Goal: Find specific page/section: Find specific page/section

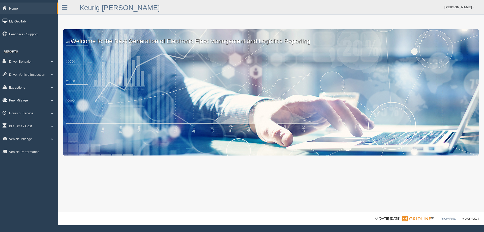
click at [15, 100] on link "Fuel Mileage" at bounding box center [29, 99] width 58 height 11
click at [21, 119] on link "Fuel Mileage" at bounding box center [33, 120] width 48 height 9
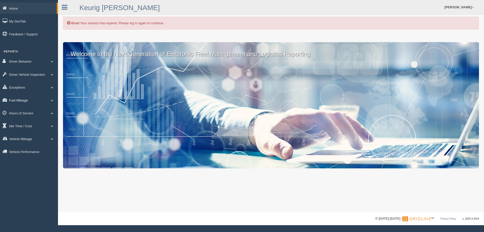
click at [50, 98] on link "Fuel Mileage" at bounding box center [29, 99] width 58 height 11
click at [50, 98] on link "Fuel Mileage" at bounding box center [28, 99] width 57 height 11
click at [19, 126] on link "Idle Time / Cost" at bounding box center [29, 125] width 58 height 11
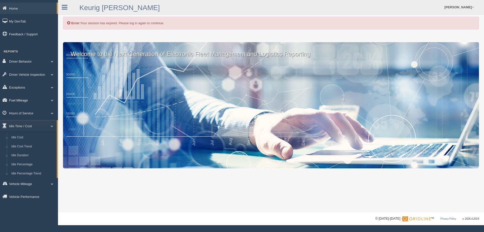
click at [53, 99] on span at bounding box center [52, 100] width 7 height 3
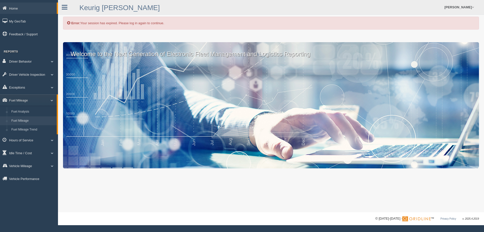
click at [27, 119] on link "Fuel Mileage" at bounding box center [33, 120] width 48 height 9
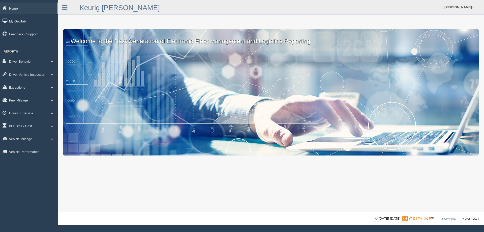
click at [22, 101] on link "Fuel Mileage" at bounding box center [29, 99] width 58 height 11
click at [26, 117] on link "Fuel Mileage" at bounding box center [33, 120] width 48 height 9
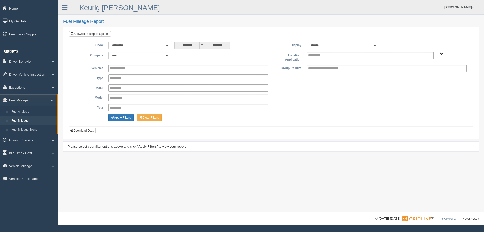
click at [442, 54] on span "Plains - OTR" at bounding box center [442, 54] width 4 height 4
click at [431, 71] on button "Plains - OTR" at bounding box center [424, 72] width 23 height 6
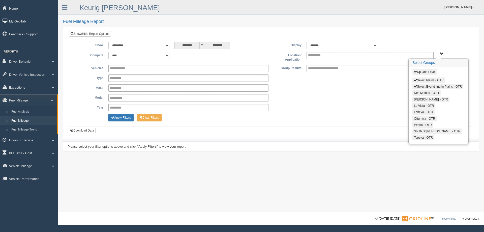
click at [419, 80] on button "Select Plains - OTR" at bounding box center [429, 80] width 33 height 6
click at [418, 87] on button "Select Everything in Plains - OTR" at bounding box center [438, 87] width 51 height 6
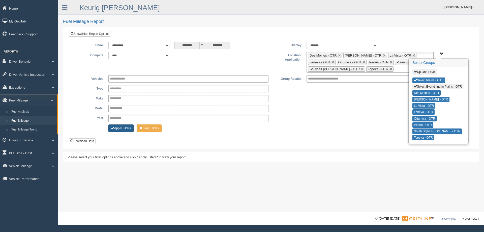
click at [124, 130] on button "Apply Filters" at bounding box center [120, 128] width 25 height 8
